Goal: Transaction & Acquisition: Purchase product/service

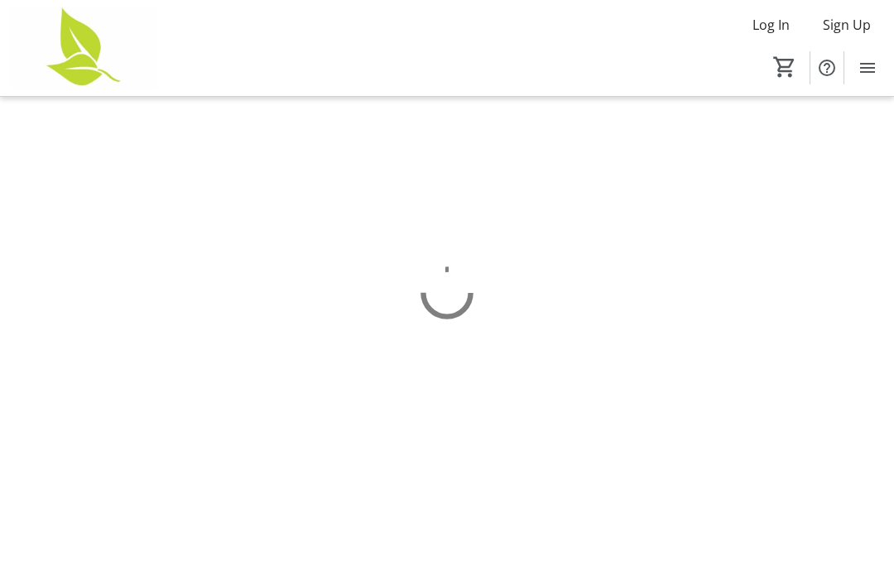
scroll to position [53, 0]
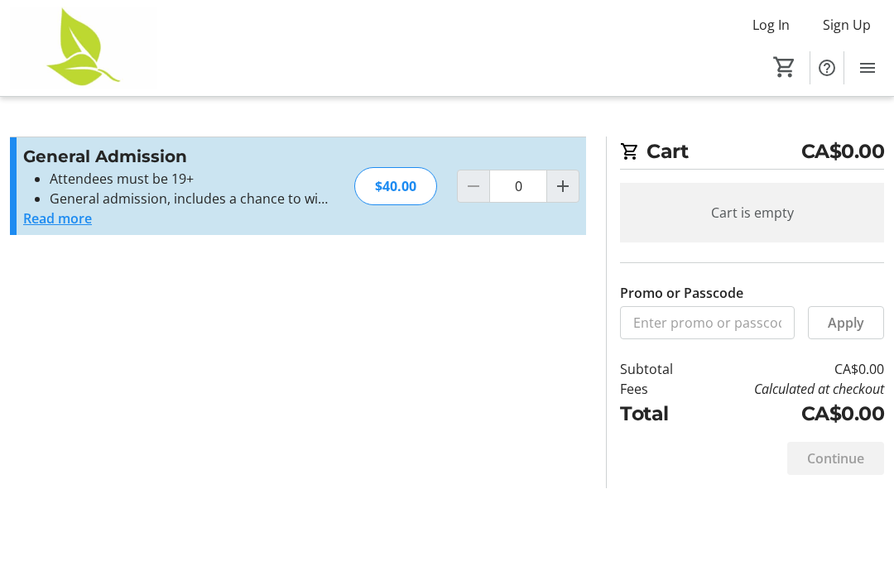
click at [566, 176] on mat-icon "Increment by one" at bounding box center [563, 186] width 20 height 20
click at [574, 171] on span "Increment by one" at bounding box center [562, 186] width 31 height 31
type input "2"
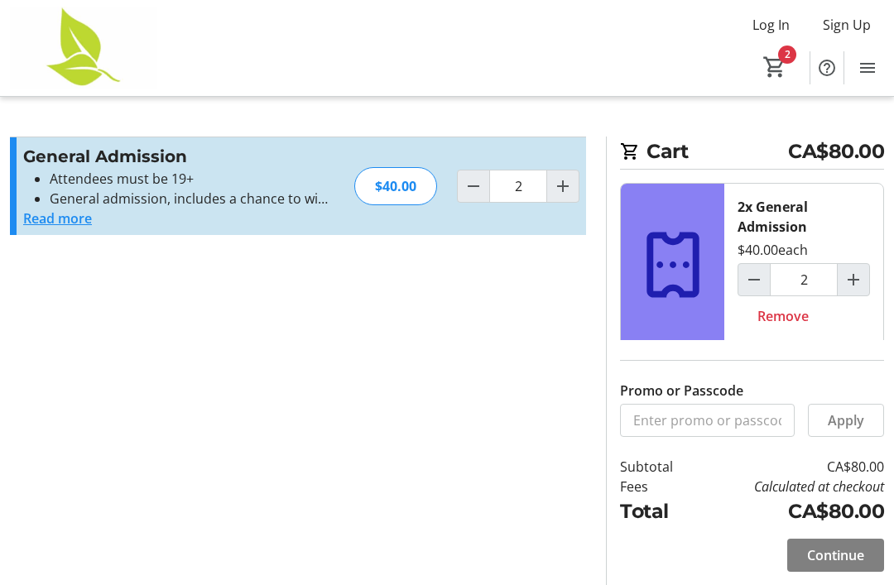
click at [828, 546] on span "Continue" at bounding box center [835, 556] width 57 height 20
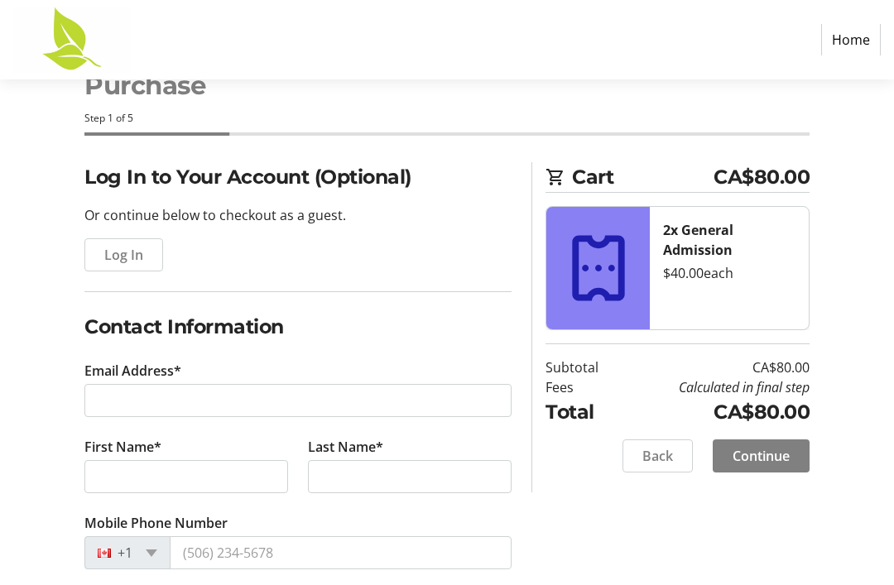
click at [121, 264] on span "button" at bounding box center [123, 255] width 77 height 40
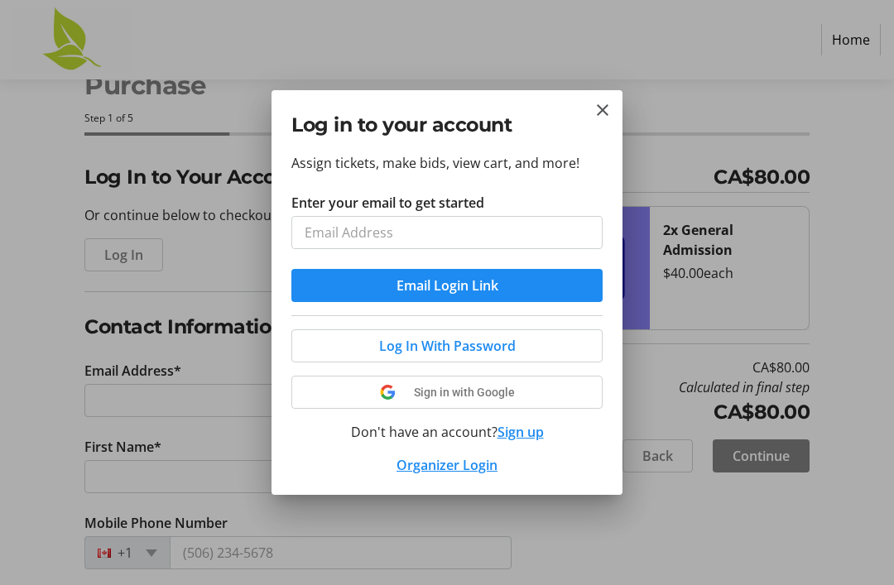
click at [362, 246] on input "Enter your email to get started" at bounding box center [446, 232] width 311 height 33
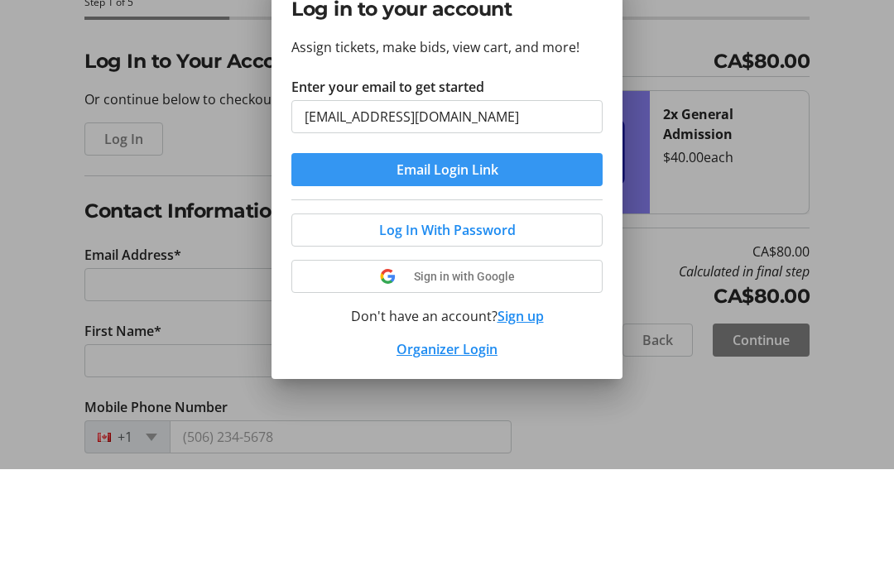
type input "[EMAIL_ADDRESS][DOMAIN_NAME]"
click at [499, 276] on span "Email Login Link" at bounding box center [448, 286] width 102 height 20
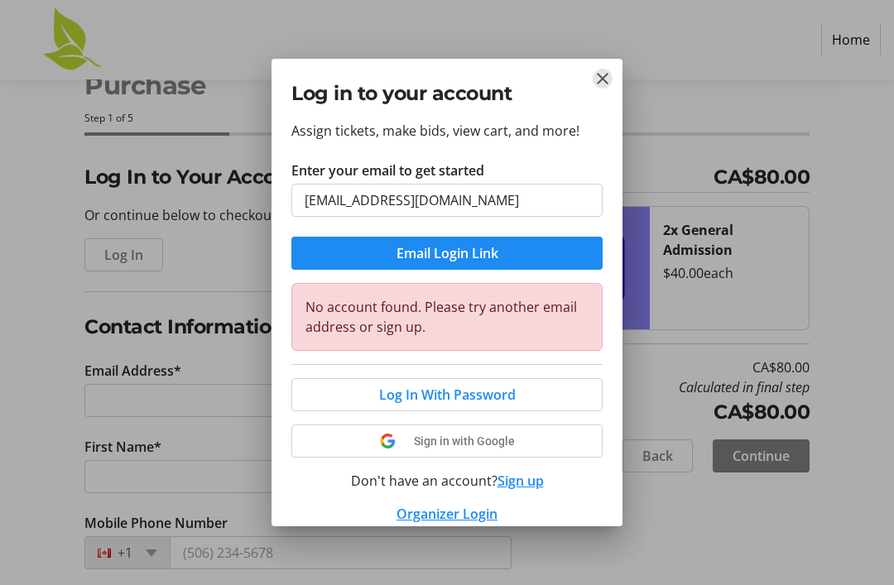
click at [598, 84] on mat-icon "Close" at bounding box center [603, 79] width 20 height 20
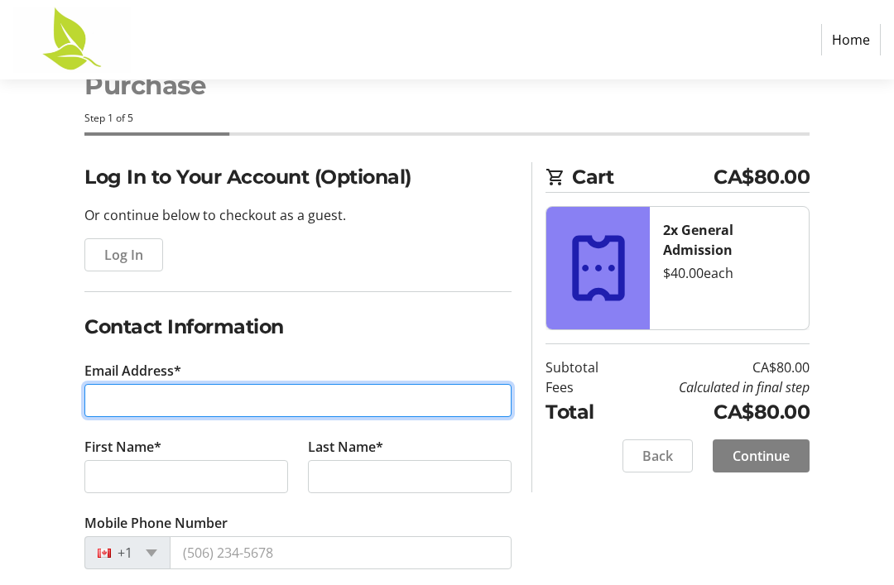
click at [118, 410] on input "Email Address*" at bounding box center [297, 400] width 427 height 33
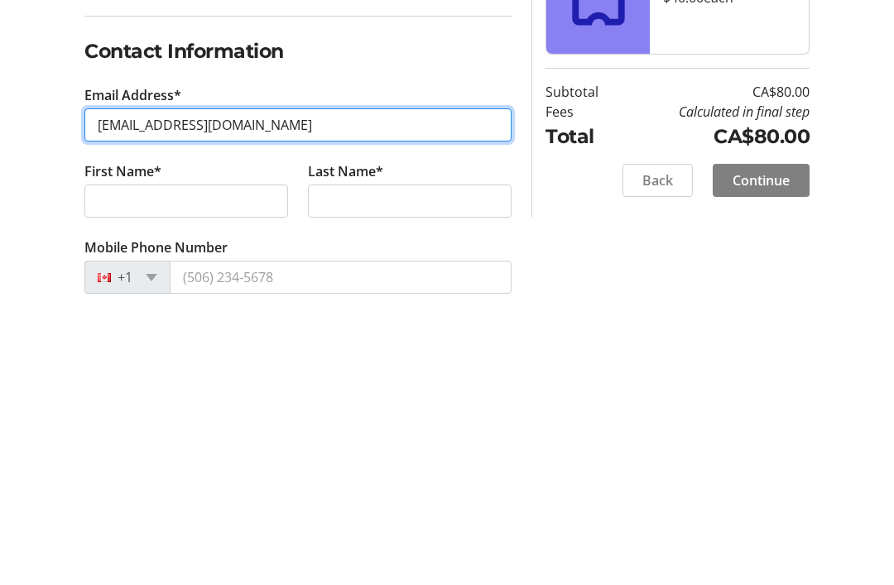
type input "[EMAIL_ADDRESS][DOMAIN_NAME]"
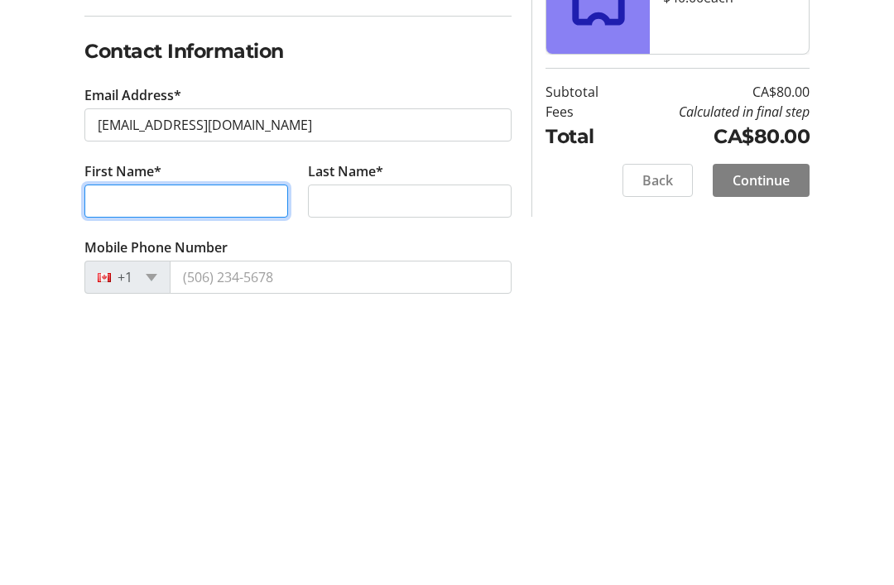
click at [133, 460] on input "First Name*" at bounding box center [186, 476] width 204 height 33
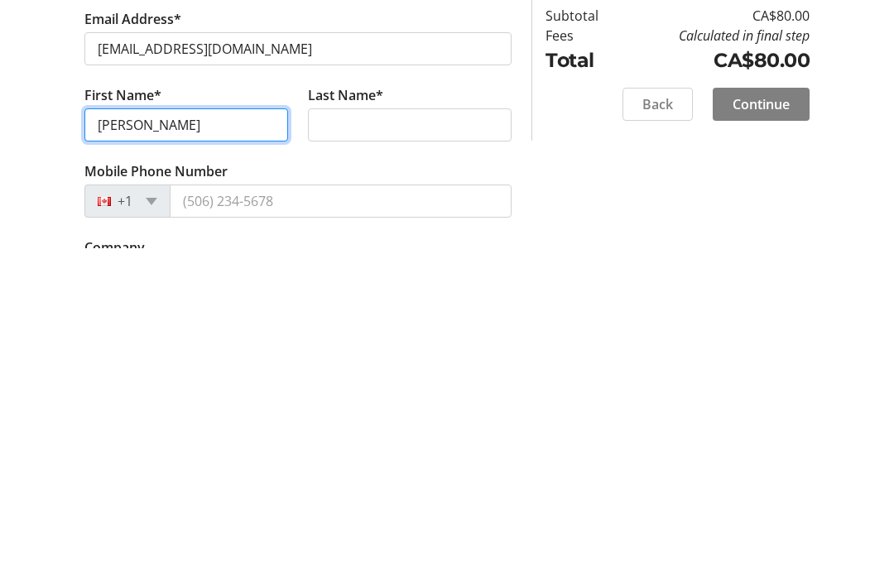
type input "[PERSON_NAME]"
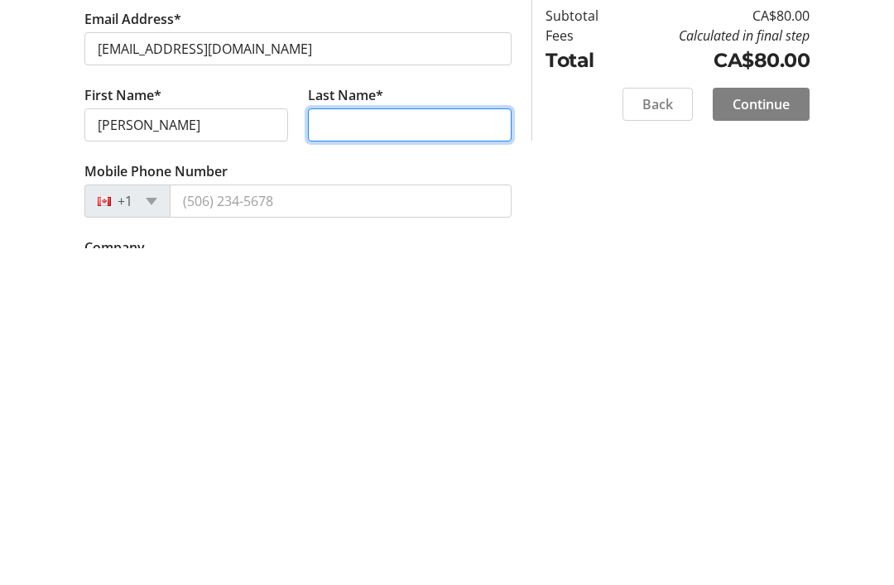
click at [367, 446] on input "Last Name*" at bounding box center [410, 462] width 204 height 33
type input "Bell"
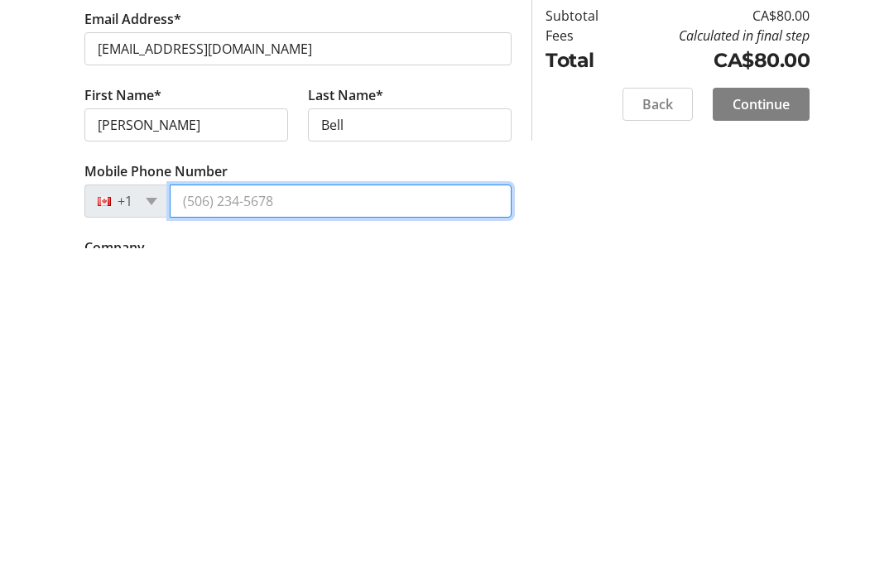
click at [221, 523] on input "Mobile Phone Number" at bounding box center [341, 539] width 342 height 33
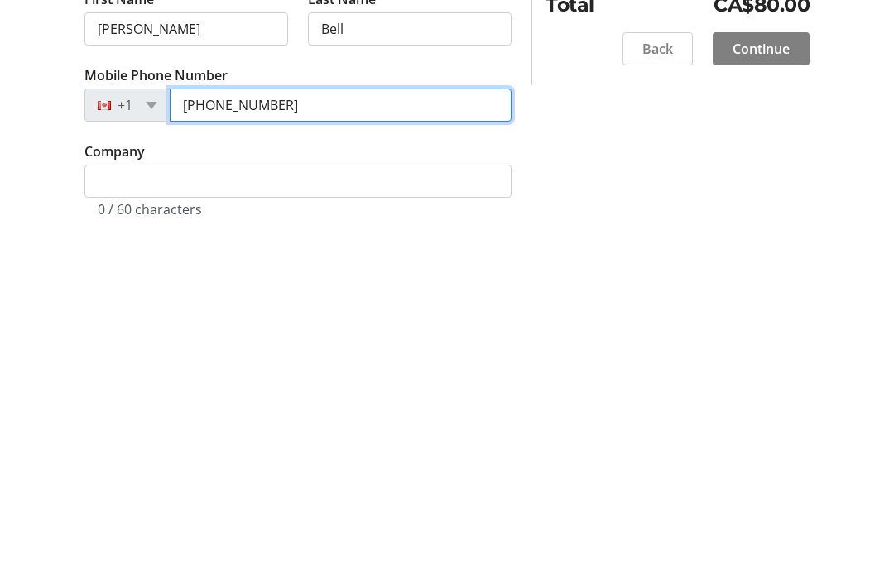
scroll to position [172, 0]
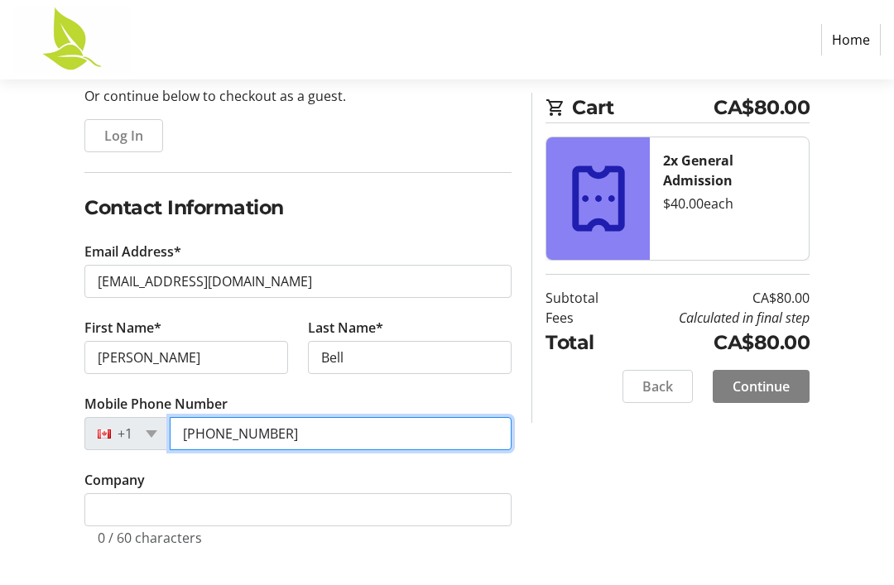
type input "[PHONE_NUMBER]"
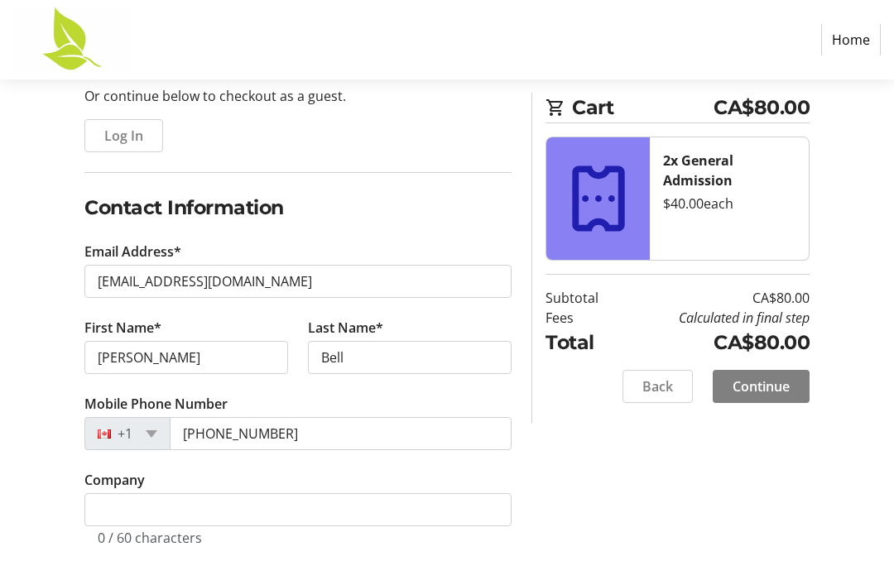
click at [782, 390] on span "Continue" at bounding box center [761, 387] width 57 height 20
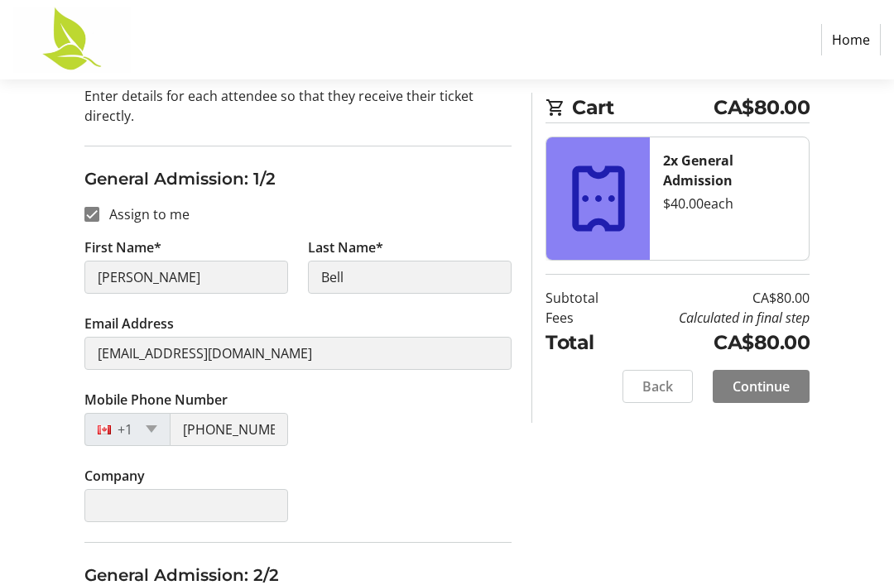
scroll to position [53, 0]
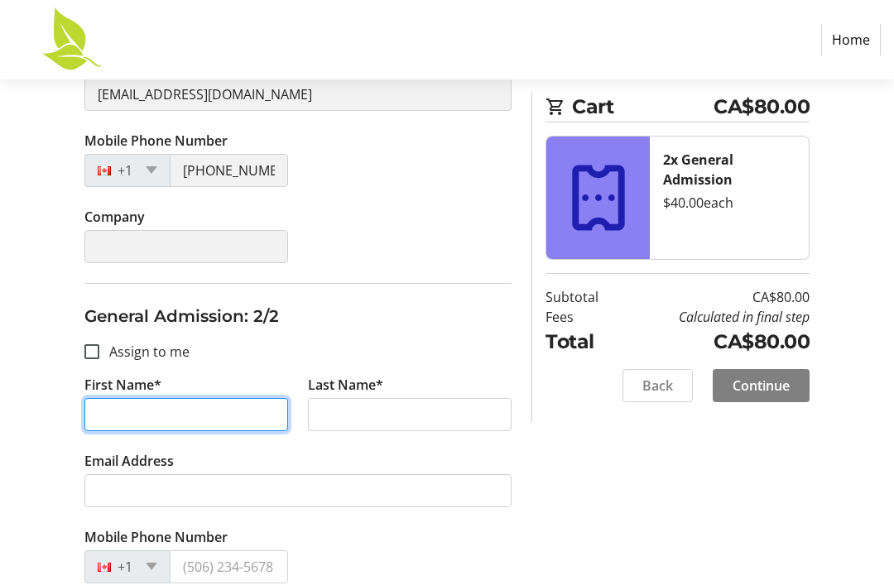
click at [130, 421] on input "First Name*" at bounding box center [186, 415] width 204 height 33
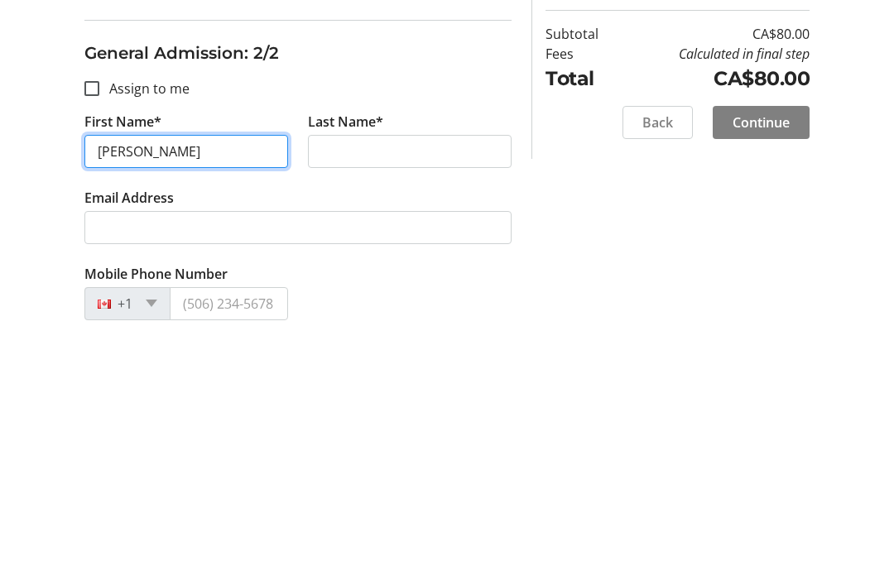
type input "[PERSON_NAME]"
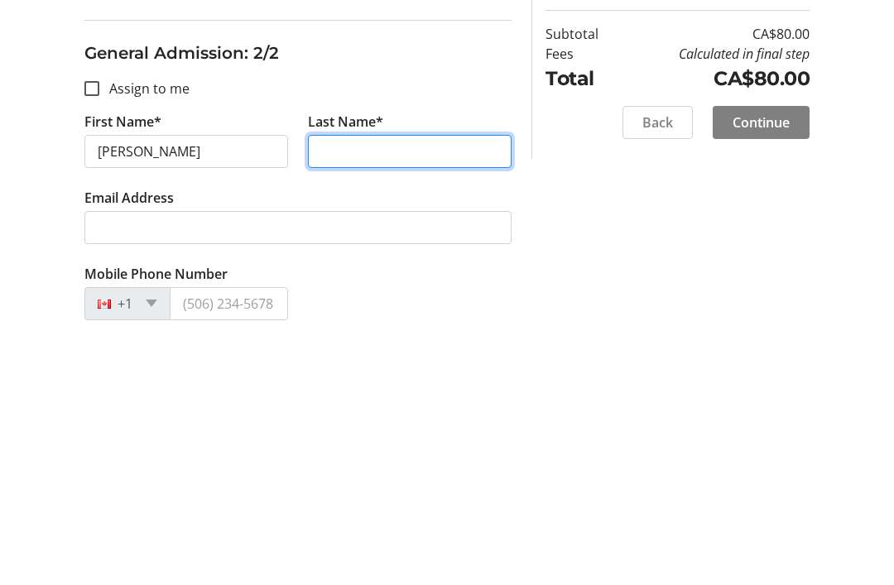
click at [384, 399] on input "Last Name*" at bounding box center [410, 415] width 204 height 33
type input "[PERSON_NAME]"
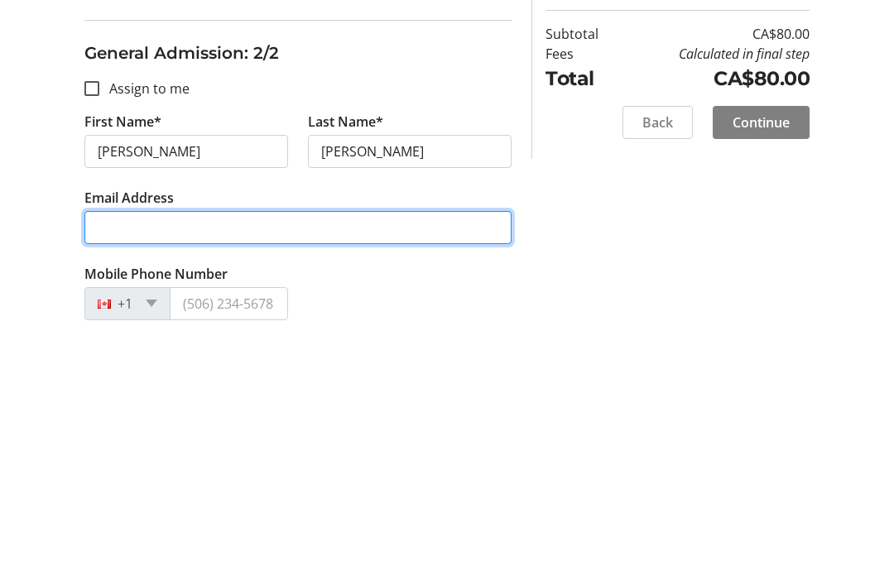
click at [115, 475] on input "Email Address" at bounding box center [297, 491] width 427 height 33
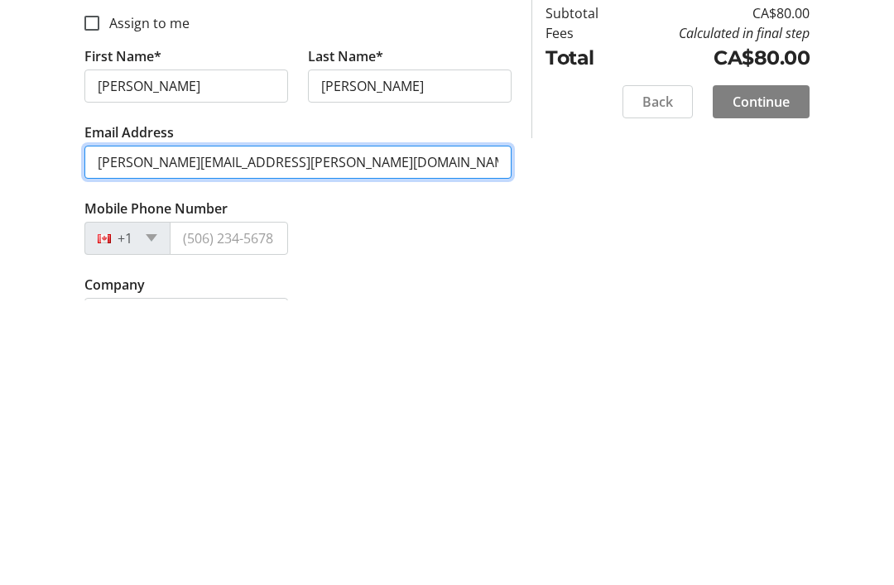
scroll to position [489, 0]
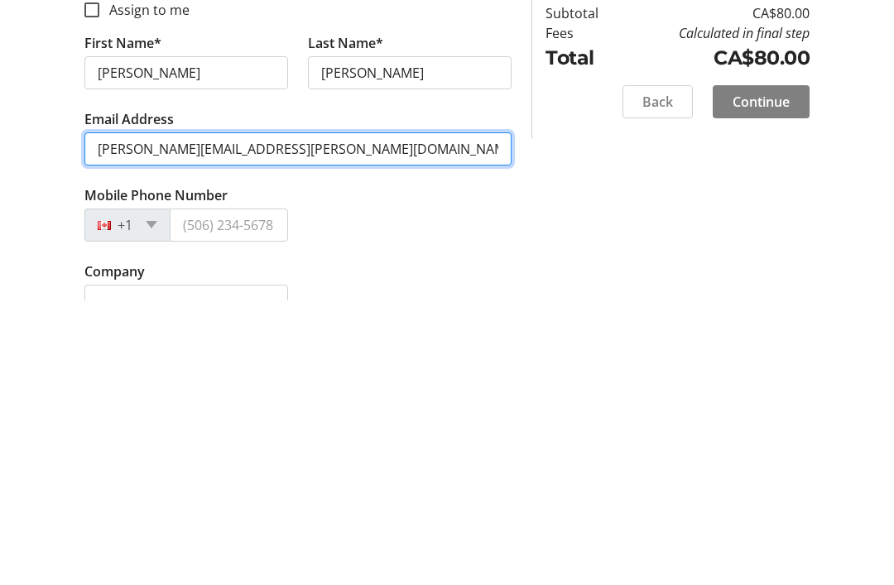
type input "[PERSON_NAME][EMAIL_ADDRESS][PERSON_NAME][DOMAIN_NAME]"
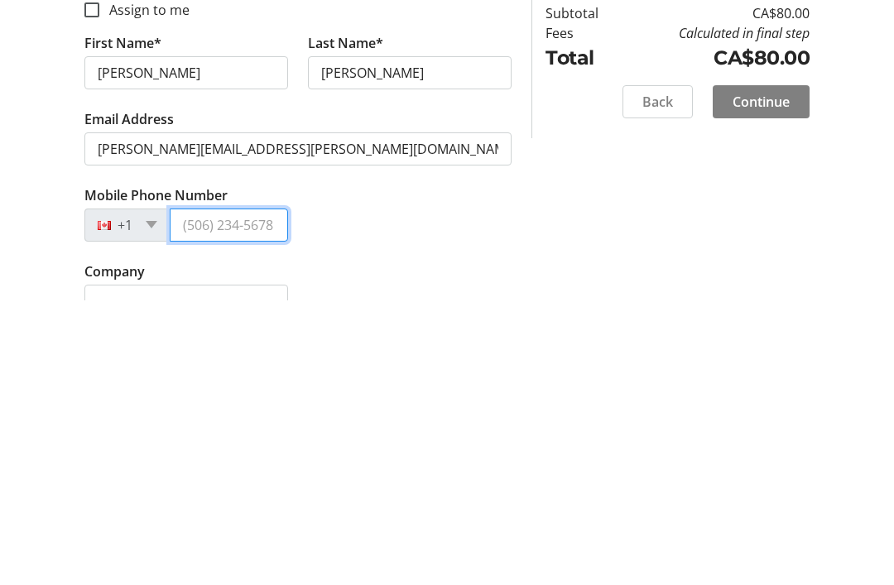
click at [191, 494] on input "Mobile Phone Number" at bounding box center [229, 510] width 118 height 33
type input "2"
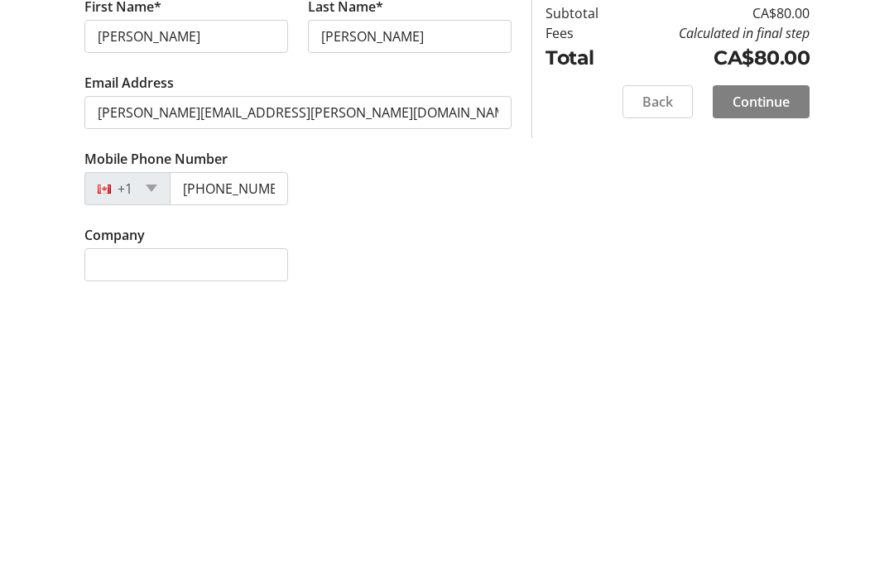
scroll to position [472, 0]
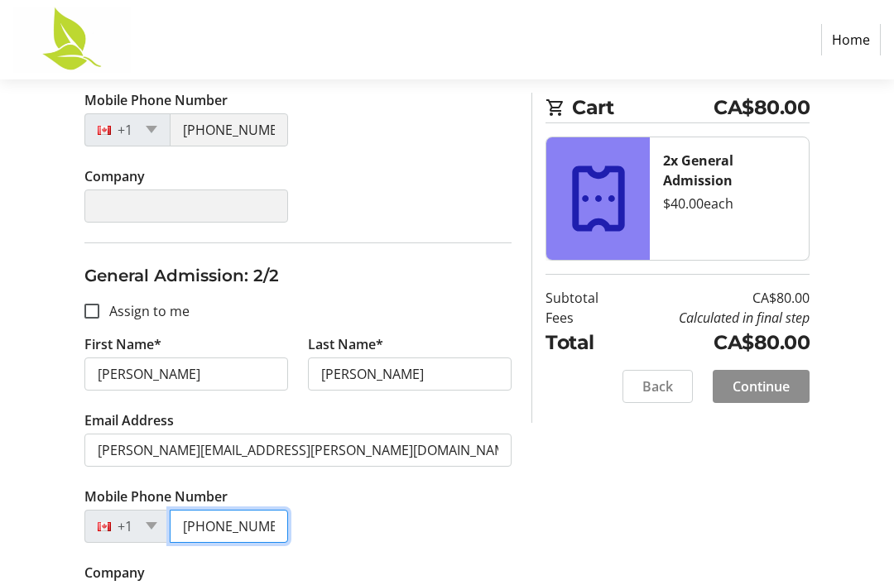
type input "[PHONE_NUMBER]"
click at [799, 385] on span at bounding box center [761, 387] width 97 height 40
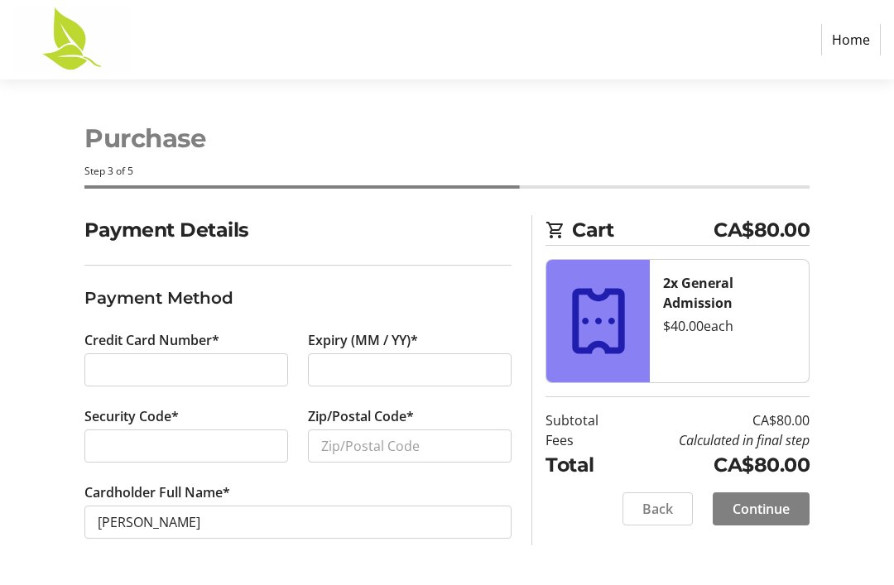
click at [158, 383] on div at bounding box center [186, 370] width 204 height 33
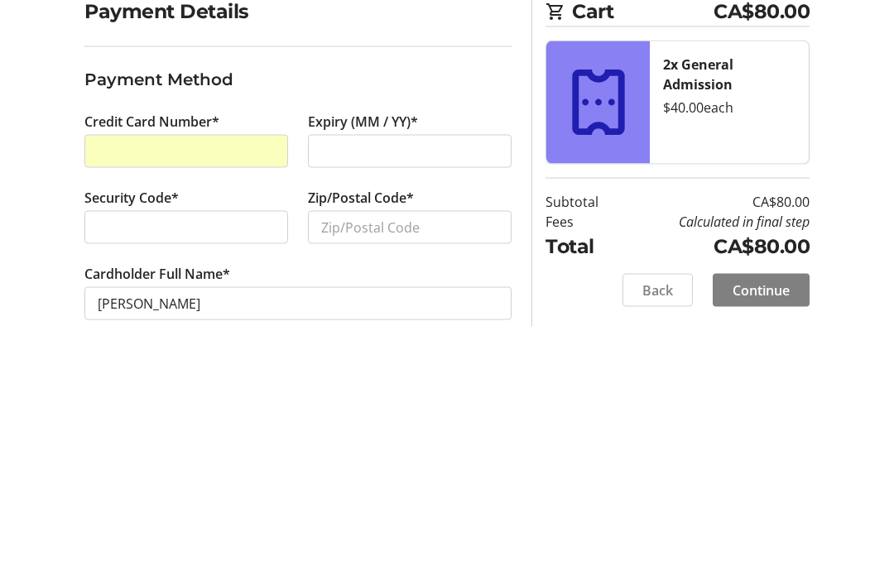
click at [136, 430] on div at bounding box center [186, 446] width 204 height 33
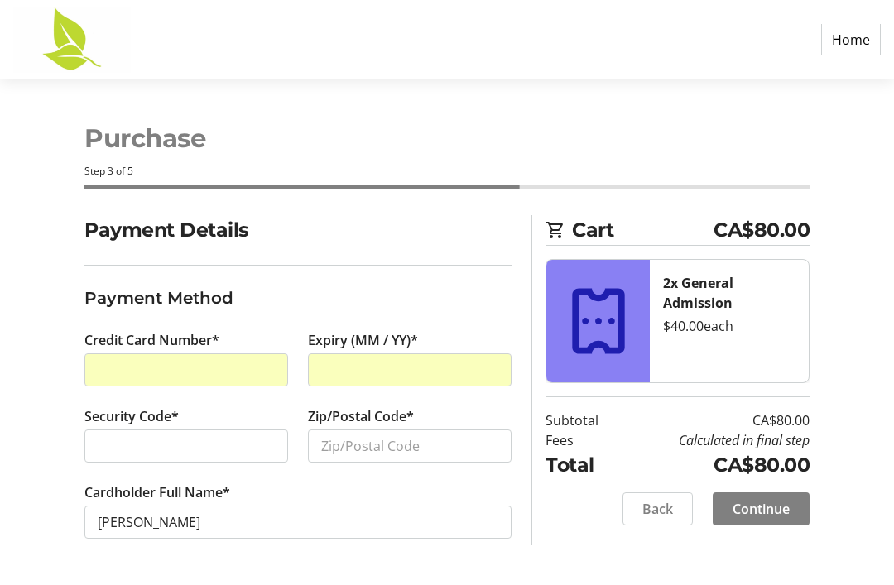
click at [151, 455] on div at bounding box center [186, 446] width 204 height 33
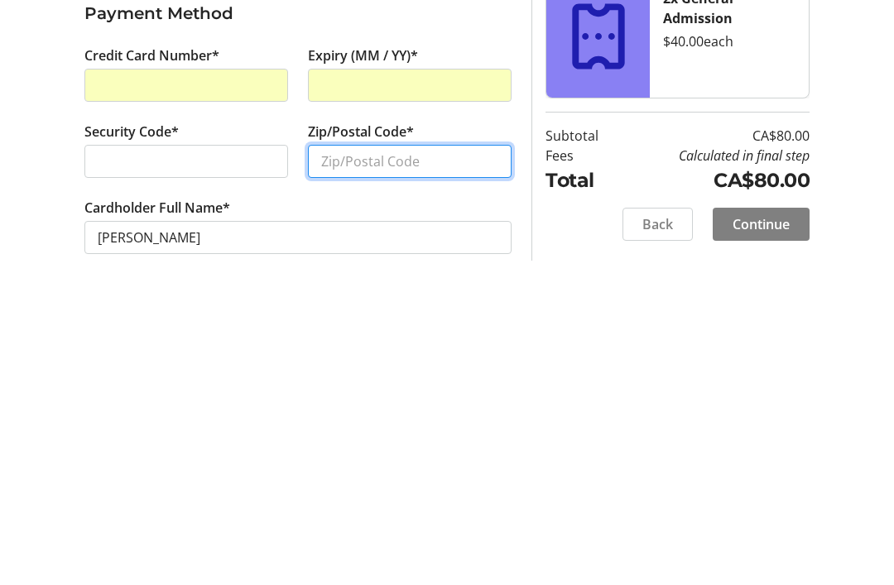
click at [386, 430] on input "Zip/Postal Code*" at bounding box center [410, 446] width 204 height 33
type input "V9N9K1"
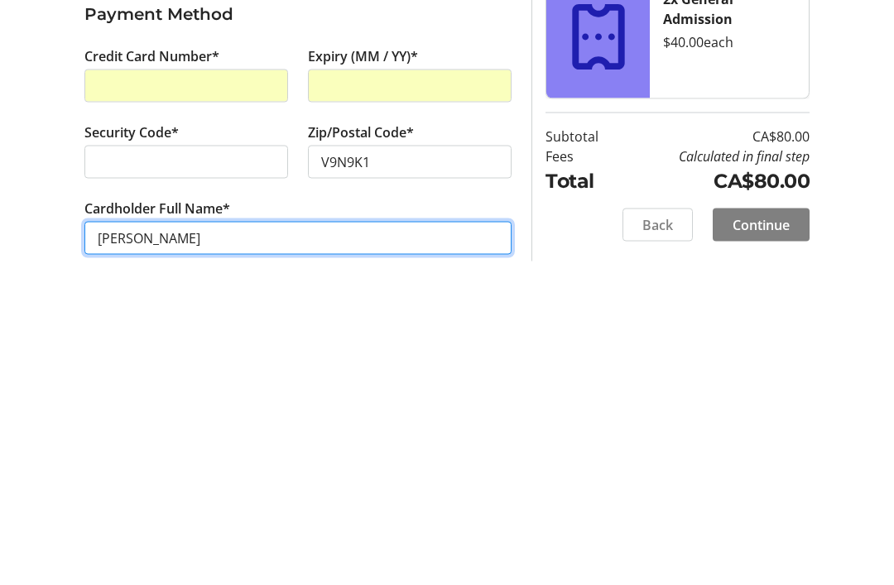
click at [123, 506] on input "[PERSON_NAME]" at bounding box center [297, 522] width 427 height 33
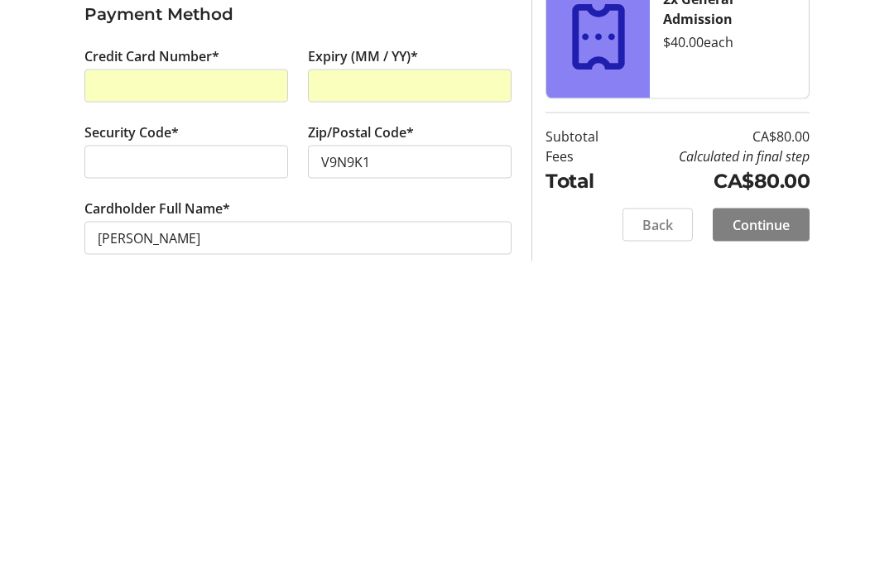
scroll to position [0, 0]
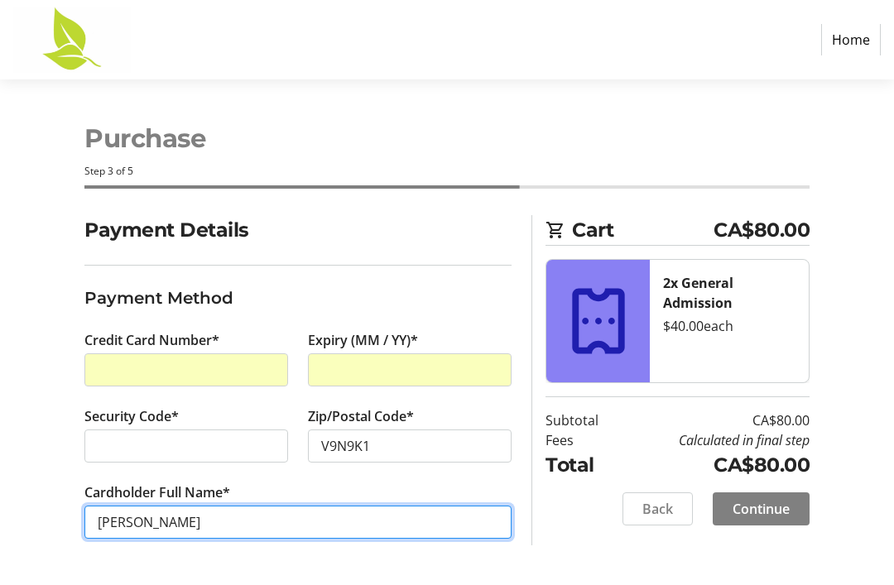
type input "[PERSON_NAME]"
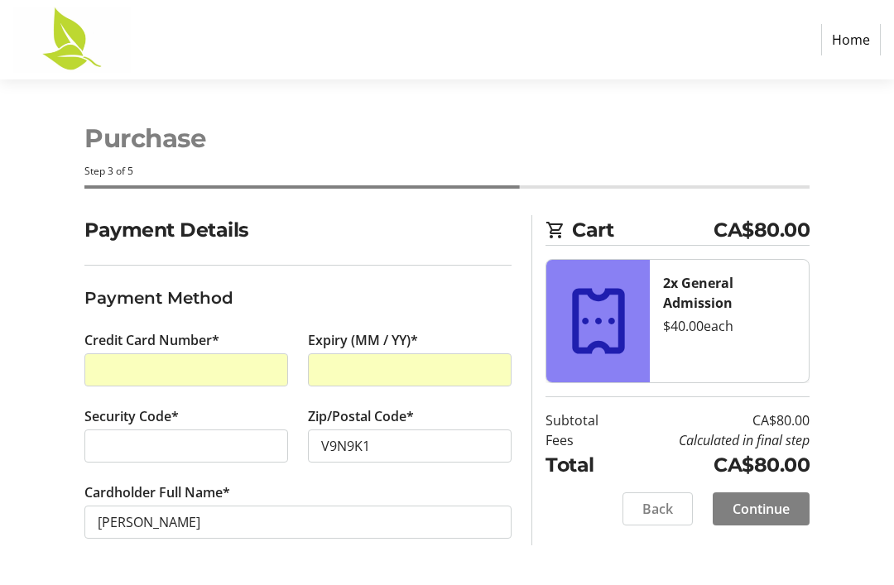
click at [777, 494] on span at bounding box center [761, 509] width 97 height 40
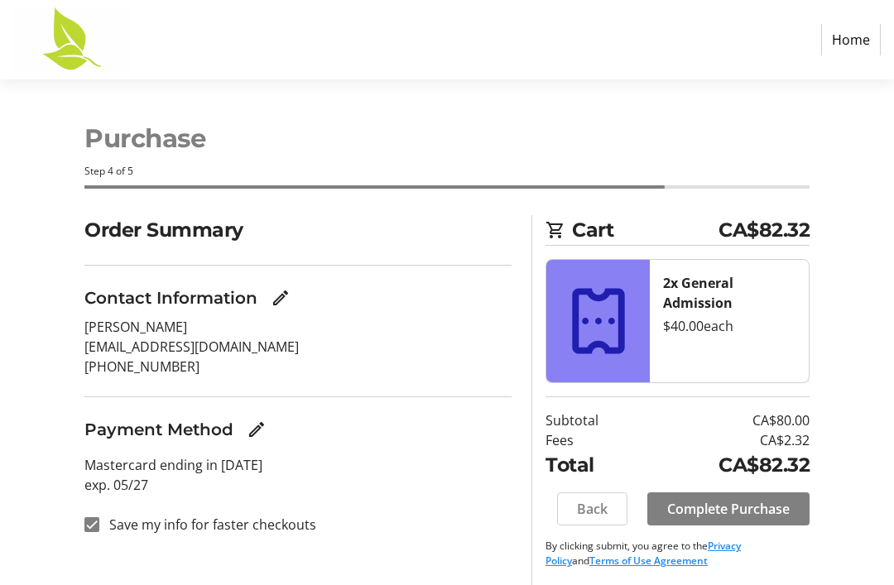
click at [729, 506] on span "Complete Purchase" at bounding box center [728, 509] width 123 height 20
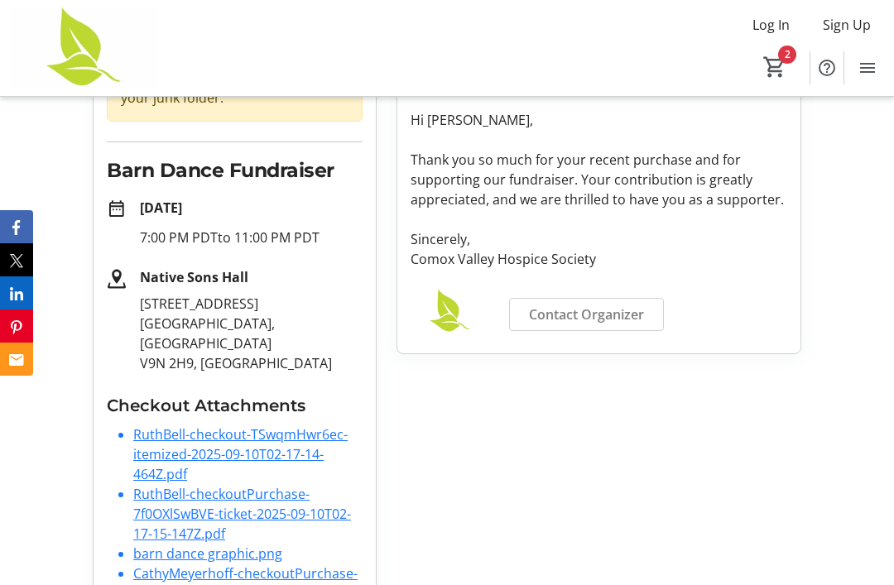
scroll to position [279, 0]
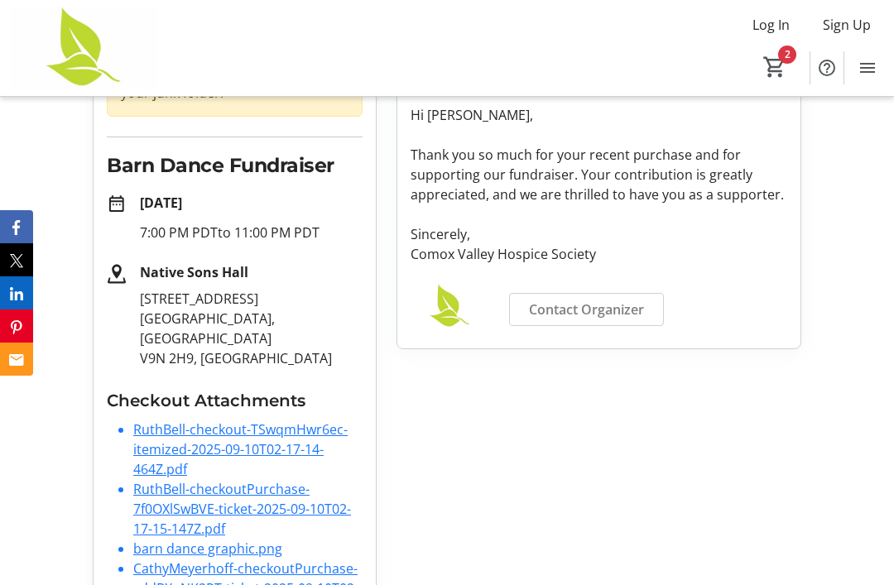
click at [208, 480] on link "RuthBell-checkoutPurchase-7f0OXlSwBVE-ticket-2025-09-10T02-17-15-147Z.pdf" at bounding box center [242, 509] width 218 height 58
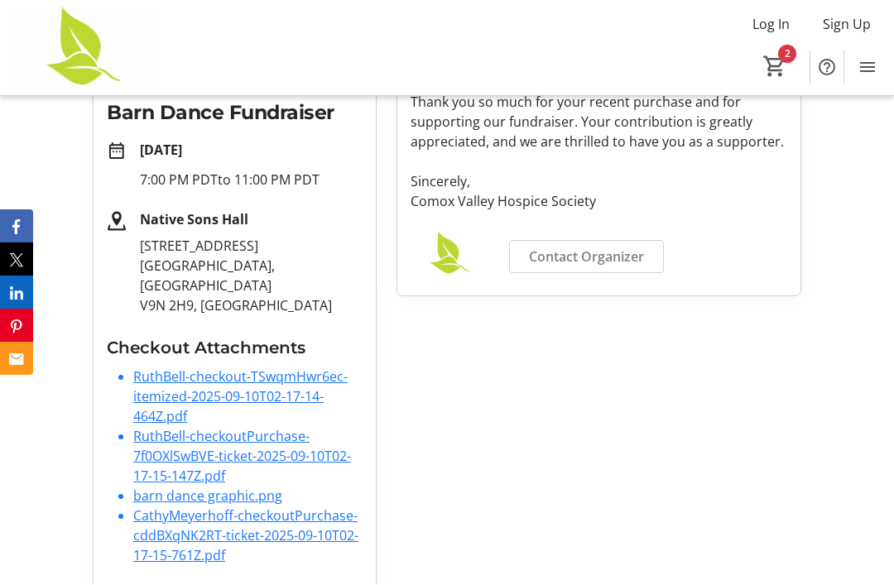
scroll to position [332, 0]
